Goal: Information Seeking & Learning: Learn about a topic

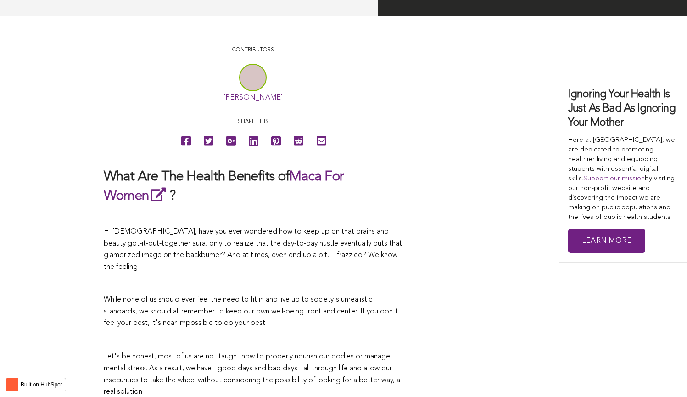
scroll to position [2144, 0]
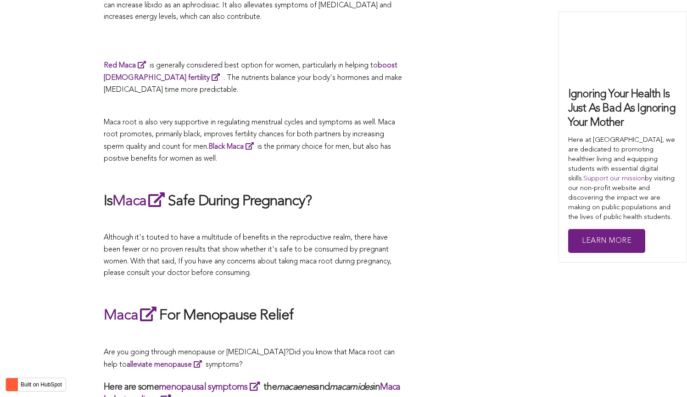
scroll to position [2059, 0]
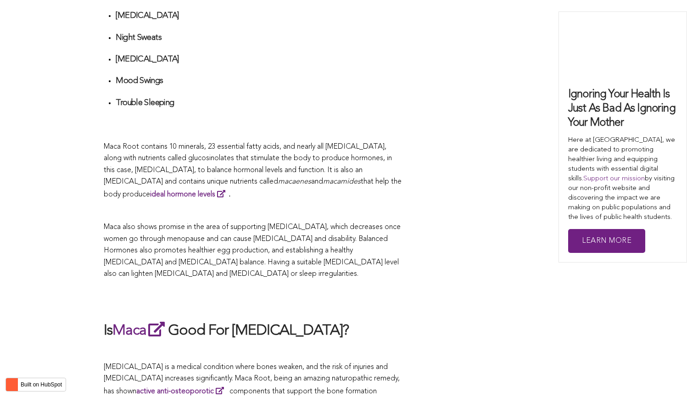
click at [342, 206] on p at bounding box center [253, 212] width 298 height 12
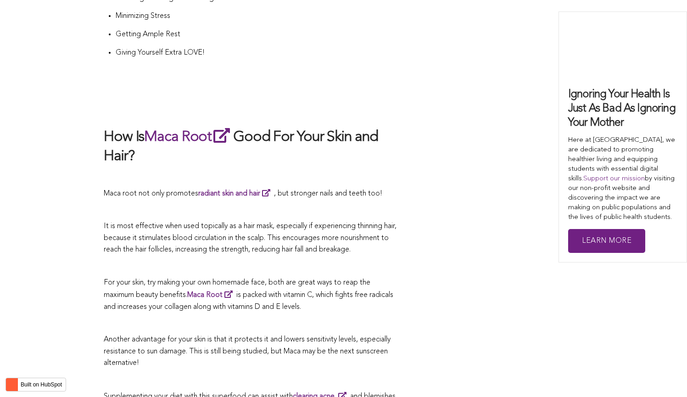
scroll to position [1642, 0]
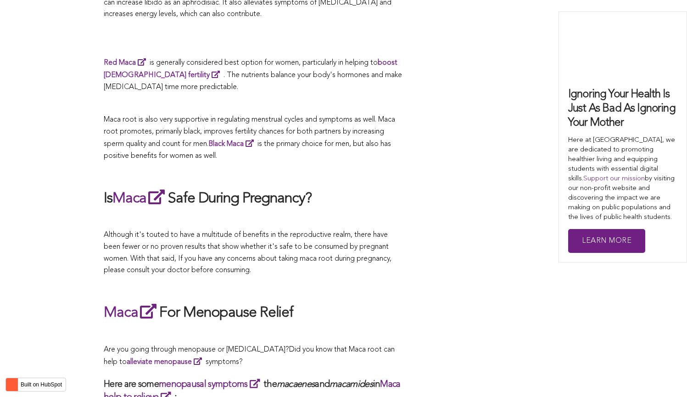
click at [391, 199] on span "What Are The Health Benefits of Maca For Women ? Hi [DEMOGRAPHIC_DATA], have yo…" at bounding box center [253, 403] width 298 height 3111
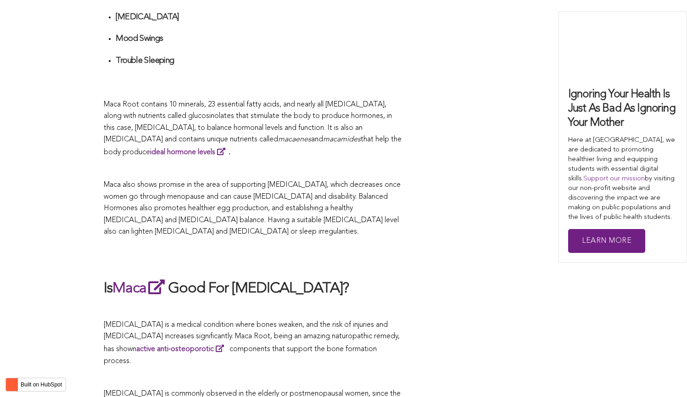
scroll to position [2147, 0]
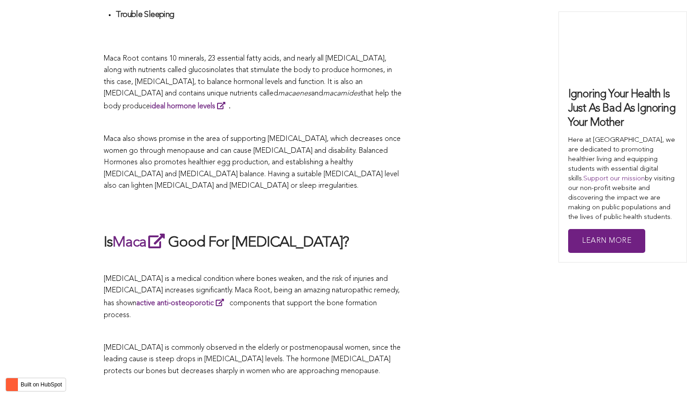
click at [251, 282] on p "[MEDICAL_DATA] is a medical condition where bones weaken, and the risk of injur…" at bounding box center [253, 298] width 298 height 48
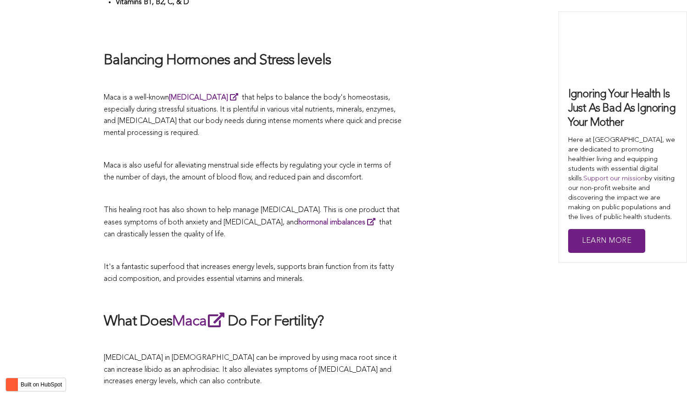
scroll to position [1850, 0]
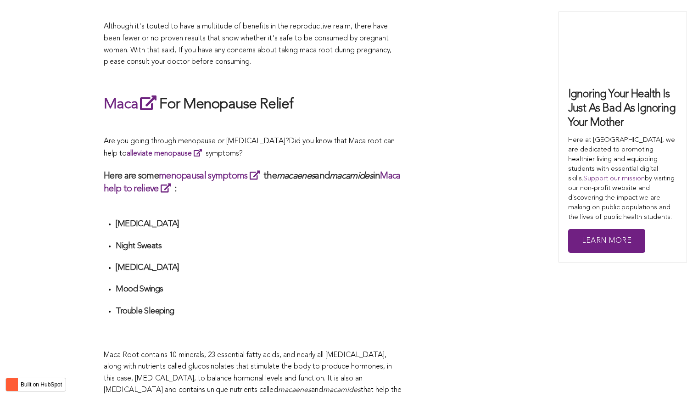
click at [390, 199] on div "What Are The Health Benefits of Maca For Women ? Hi [DEMOGRAPHIC_DATA], have yo…" at bounding box center [253, 194] width 298 height 3111
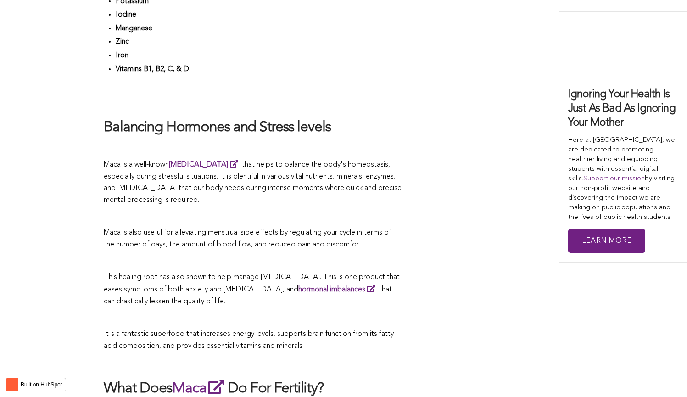
scroll to position [1959, 0]
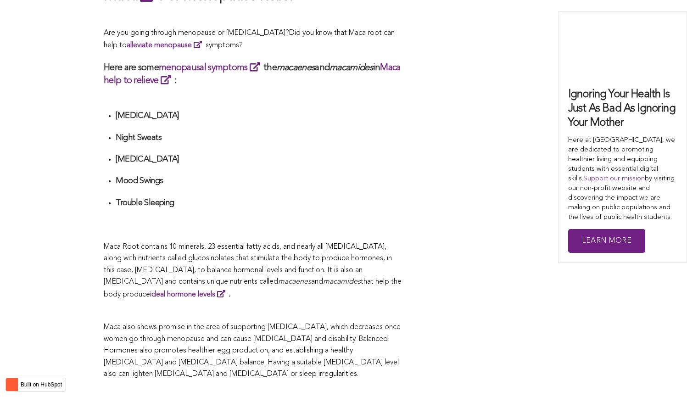
click at [308, 199] on li "Trouble Sleeping" at bounding box center [259, 214] width 287 height 33
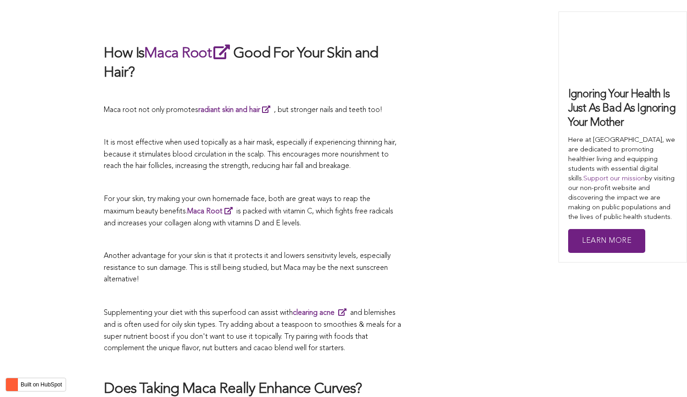
scroll to position [2298, 0]
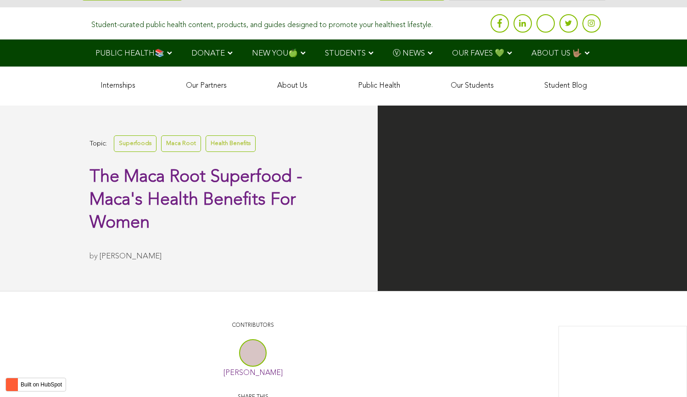
scroll to position [2433, 0]
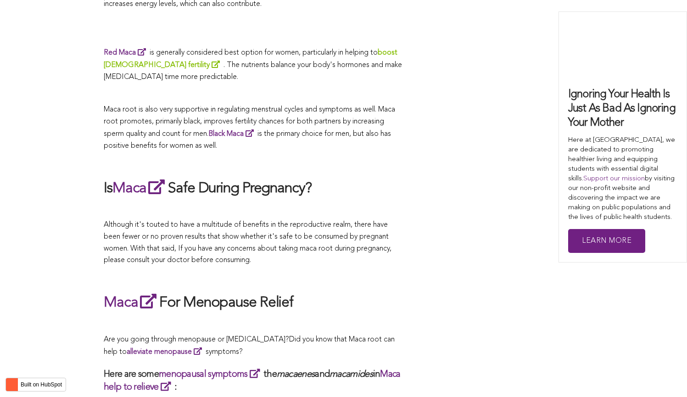
scroll to position [3070, 0]
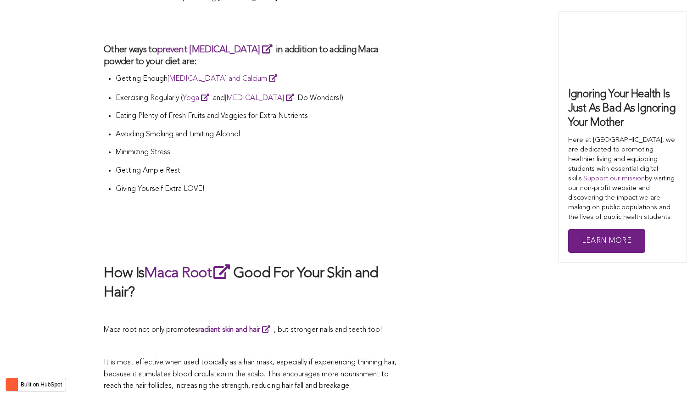
scroll to position [2428, 0]
